Goal: Task Accomplishment & Management: Use online tool/utility

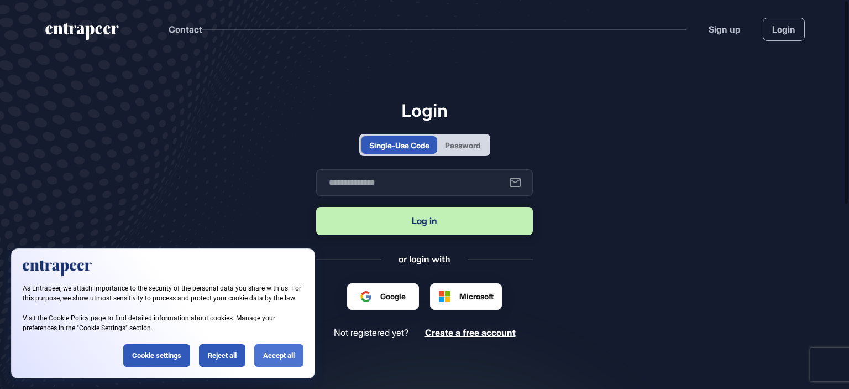
click at [293, 349] on div "Accept all" at bounding box center [278, 355] width 49 height 23
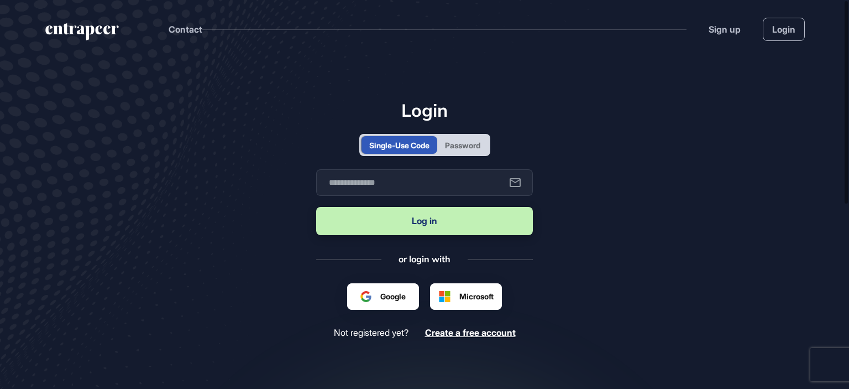
click at [399, 142] on div "Single-Use Code" at bounding box center [399, 145] width 60 height 12
click at [393, 187] on input "text" at bounding box center [424, 182] width 217 height 27
type input "**********"
click at [413, 229] on button "Log in" at bounding box center [424, 221] width 217 height 28
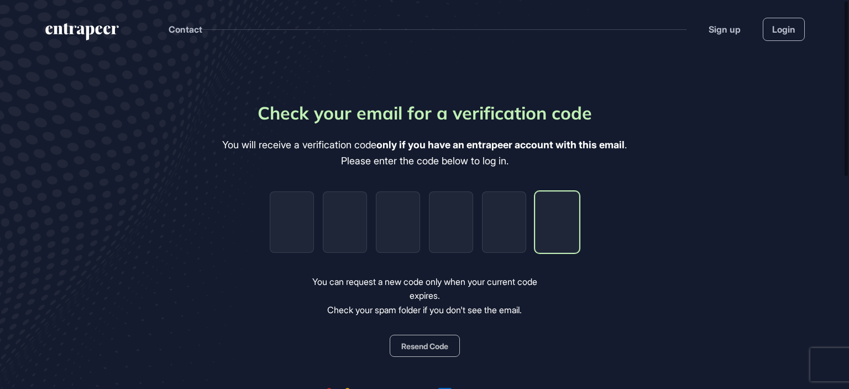
paste input "*"
type input "*"
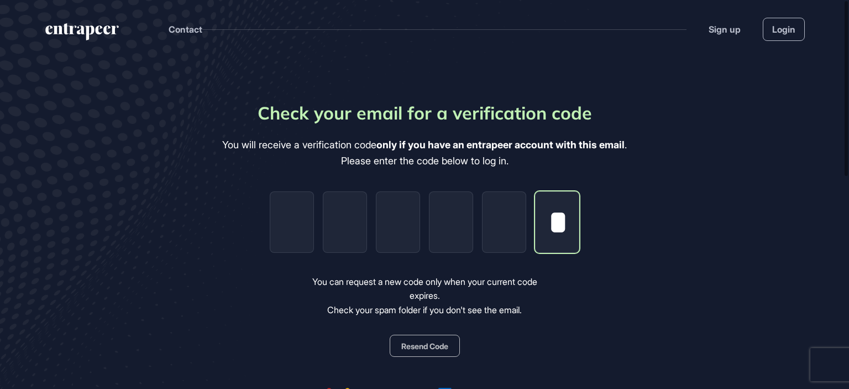
type input "*"
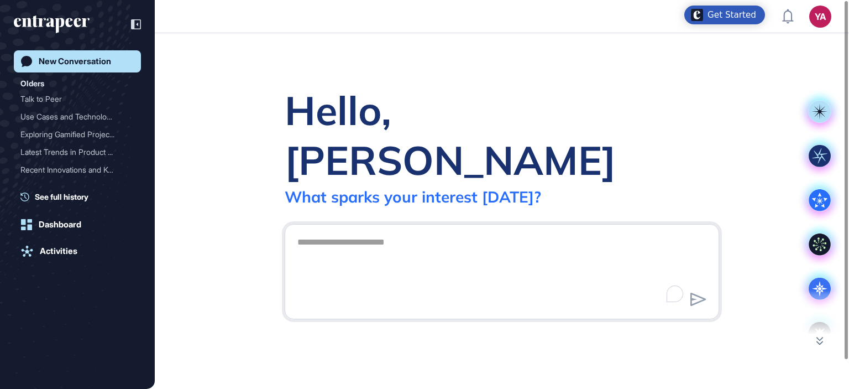
click at [61, 198] on span "See full history" at bounding box center [62, 197] width 54 height 12
click at [344, 231] on textarea "To enrich screen reader interactions, please activate Accessibility in Grammarl…" at bounding box center [502, 269] width 422 height 77
type textarea "***"
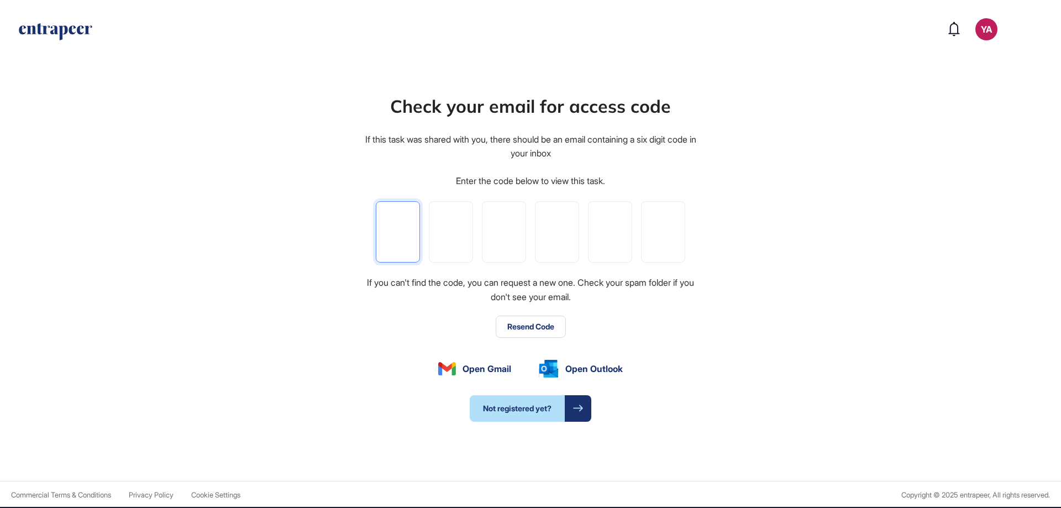
scroll to position [508, 1061]
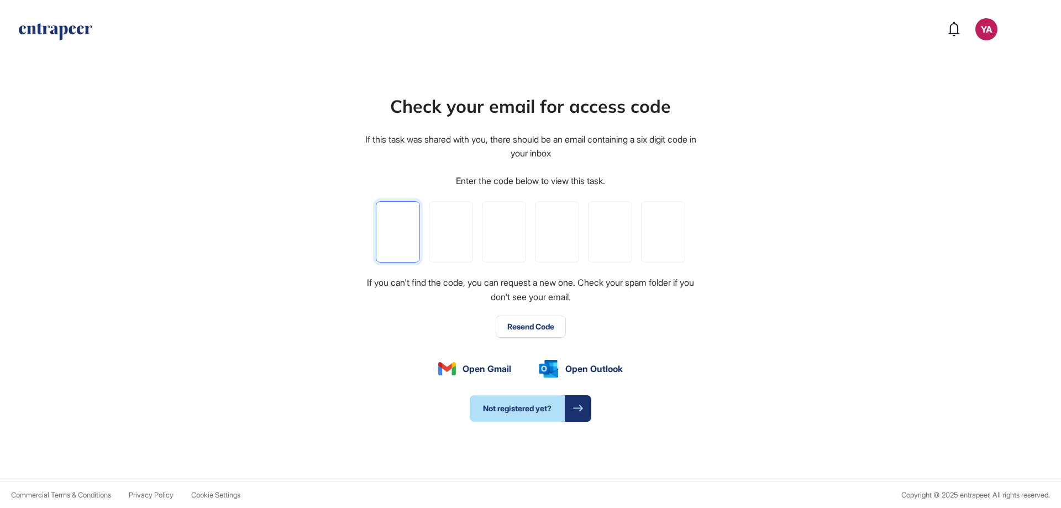
click at [403, 219] on input "tel" at bounding box center [398, 231] width 44 height 61
type input "*"
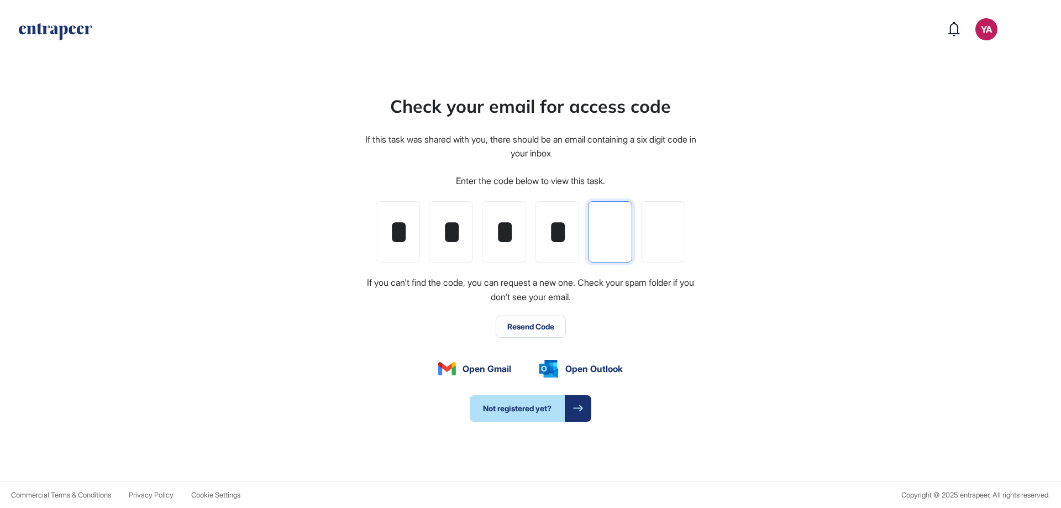
type input "*"
click at [535, 324] on button "Resend Code" at bounding box center [531, 327] width 70 height 22
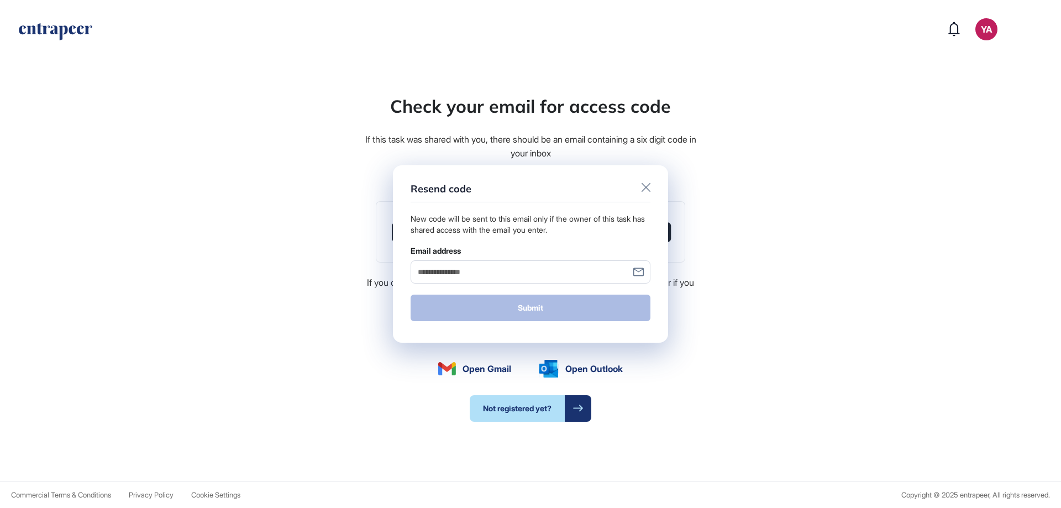
click at [425, 275] on input "Email address" at bounding box center [531, 271] width 240 height 23
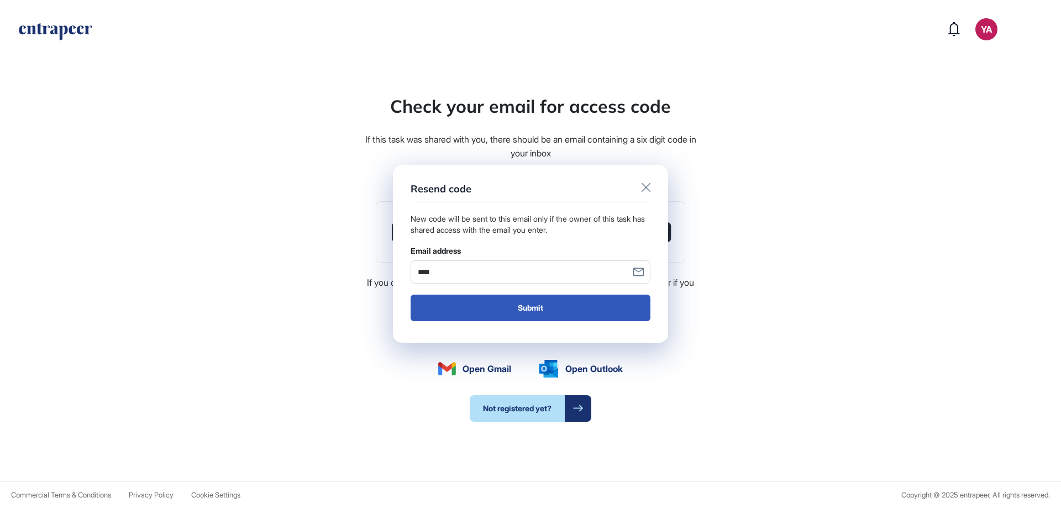
type input "**********"
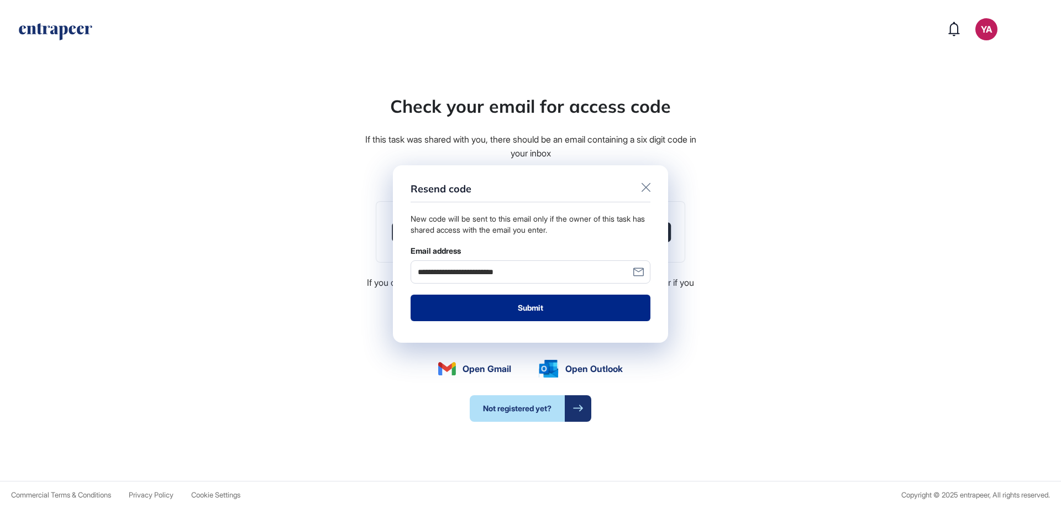
click at [580, 310] on button "Submit" at bounding box center [531, 308] width 240 height 27
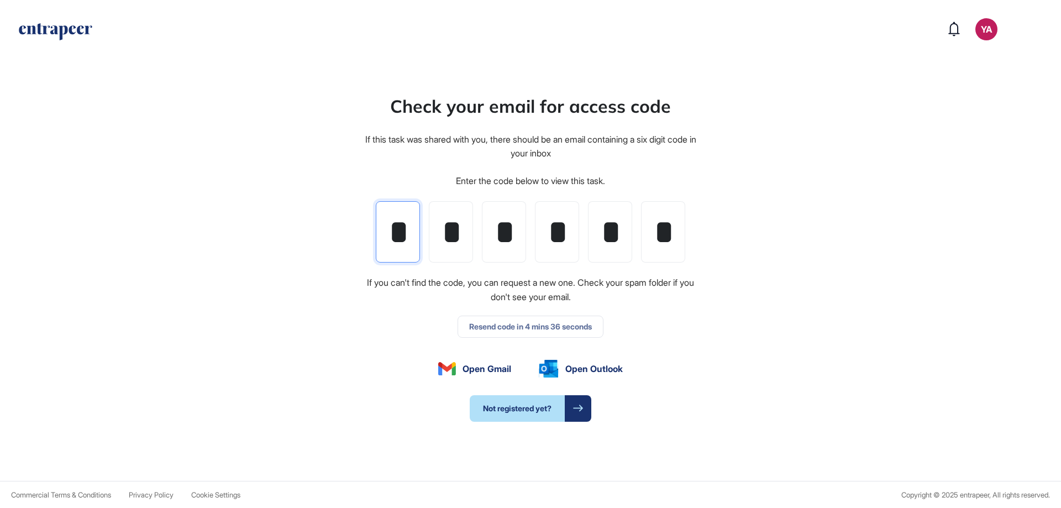
click at [388, 225] on input "*" at bounding box center [398, 231] width 44 height 61
click at [390, 224] on input "*" at bounding box center [398, 231] width 44 height 61
drag, startPoint x: 676, startPoint y: 231, endPoint x: 373, endPoint y: 229, distance: 303.0
click at [373, 229] on div "Check your email for access code If this task was shared with you, there should…" at bounding box center [531, 257] width 334 height 329
paste input "*"
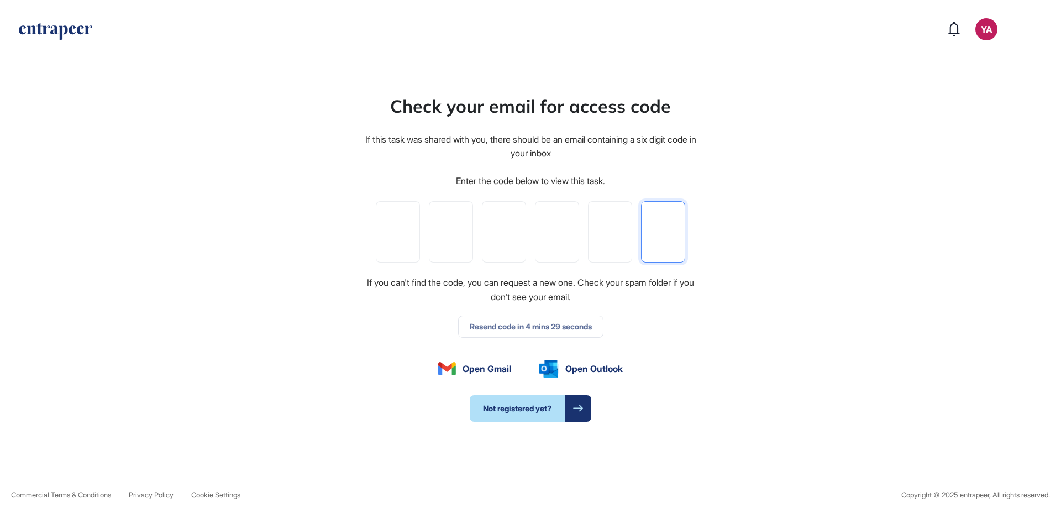
type input "*"
